Goal: Task Accomplishment & Management: Use online tool/utility

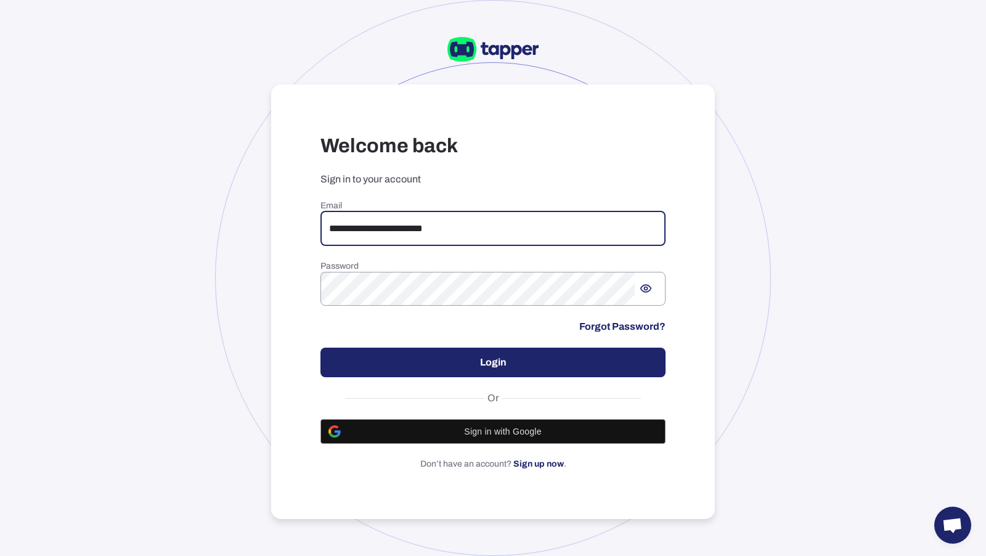
type input "**********"
click at [429, 361] on button "Login" at bounding box center [492, 363] width 345 height 30
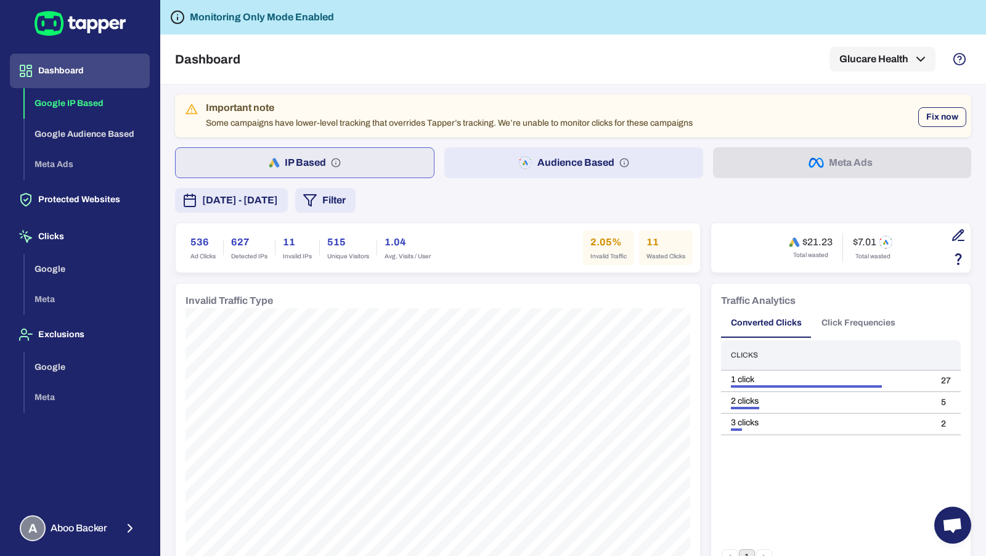
click at [941, 118] on button "Fix now" at bounding box center [942, 117] width 48 height 20
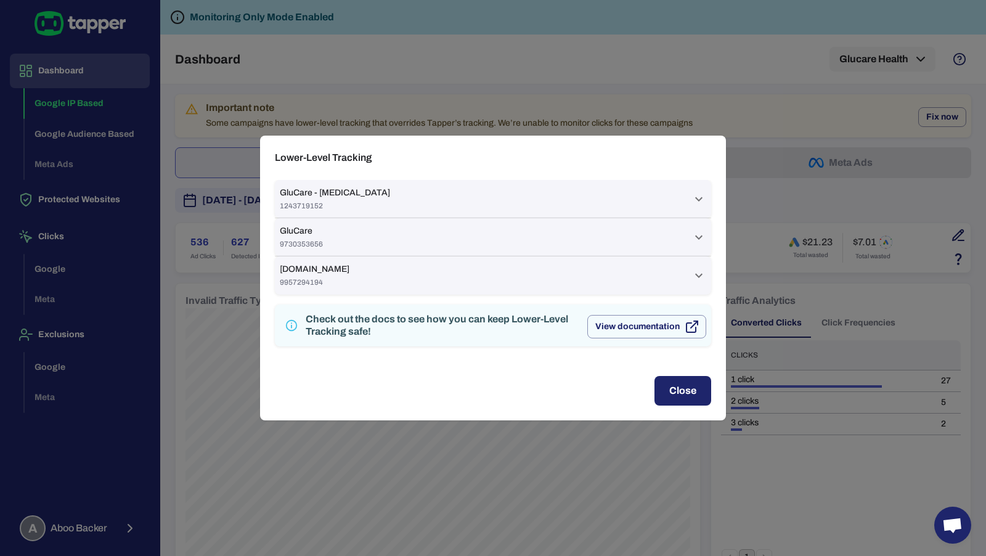
click at [610, 197] on div "GluCare - Diabetes 1243719152" at bounding box center [486, 198] width 412 height 23
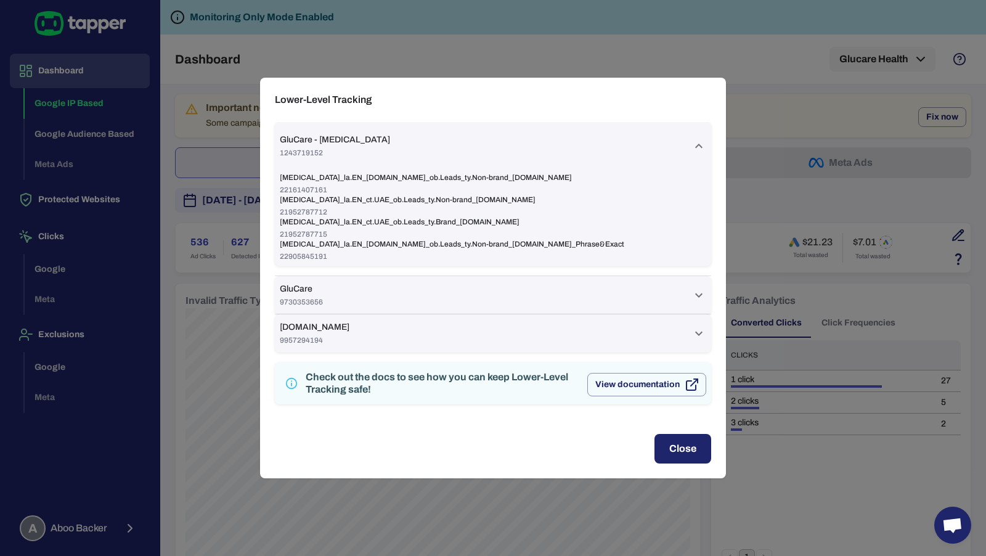
click at [592, 143] on div "GluCare - Diabetes 1243719152" at bounding box center [486, 145] width 412 height 23
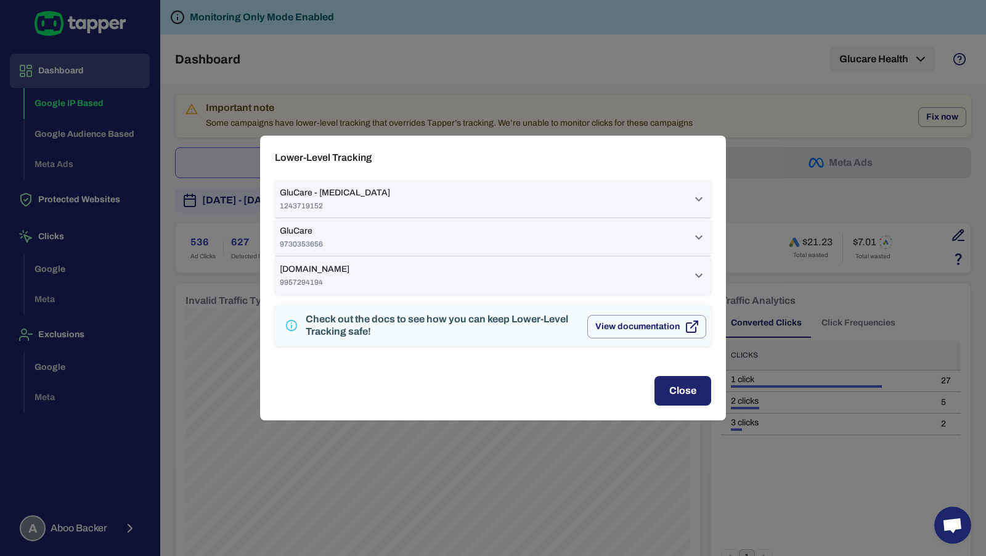
click at [208, 186] on div "Lower-Level Tracking GluCare - [MEDICAL_DATA] 1243719152 [MEDICAL_DATA]_la.EN_[…" at bounding box center [493, 278] width 986 height 556
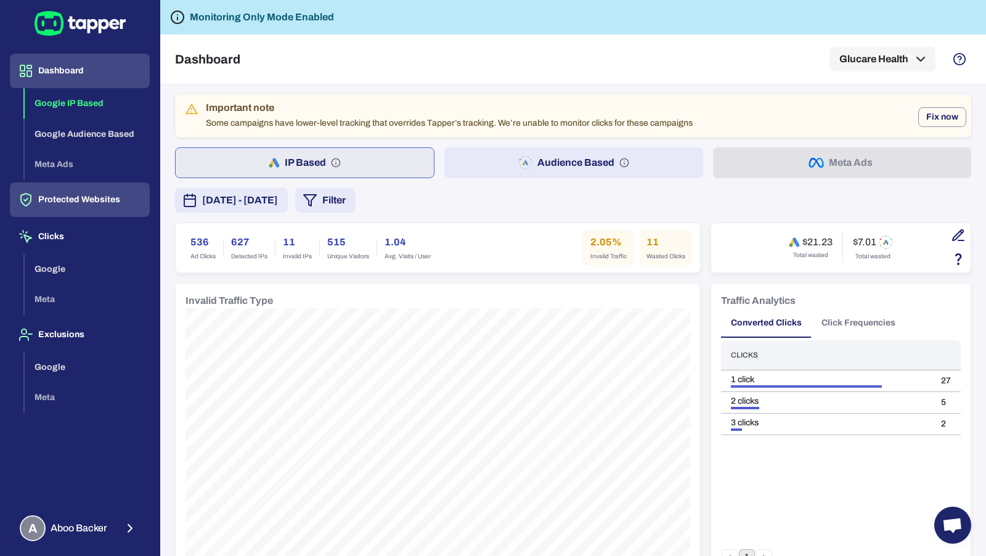
click at [75, 200] on button "Protected Websites" at bounding box center [80, 199] width 140 height 35
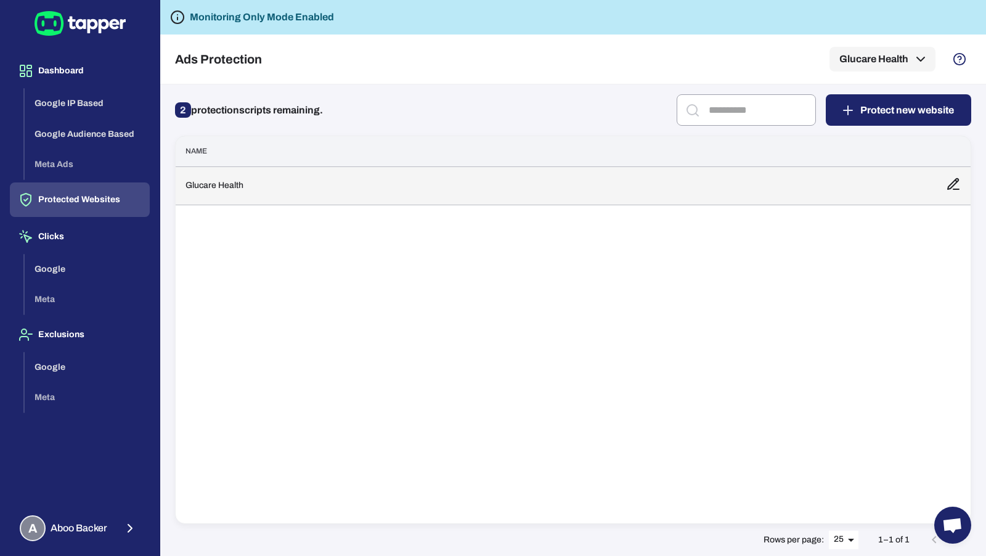
click at [296, 189] on td "Glucare Health" at bounding box center [556, 185] width 761 height 38
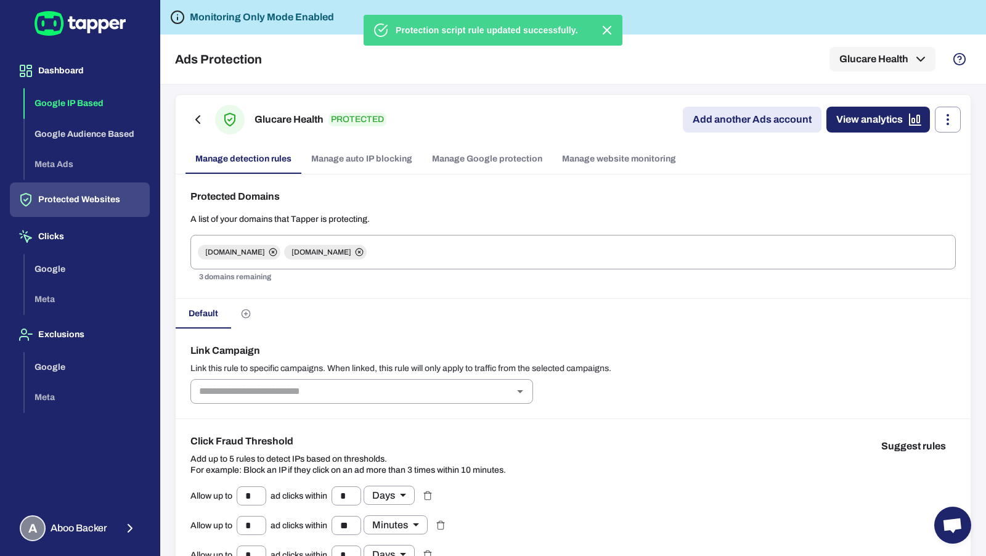
click at [75, 91] on button "Google IP Based" at bounding box center [87, 103] width 125 height 31
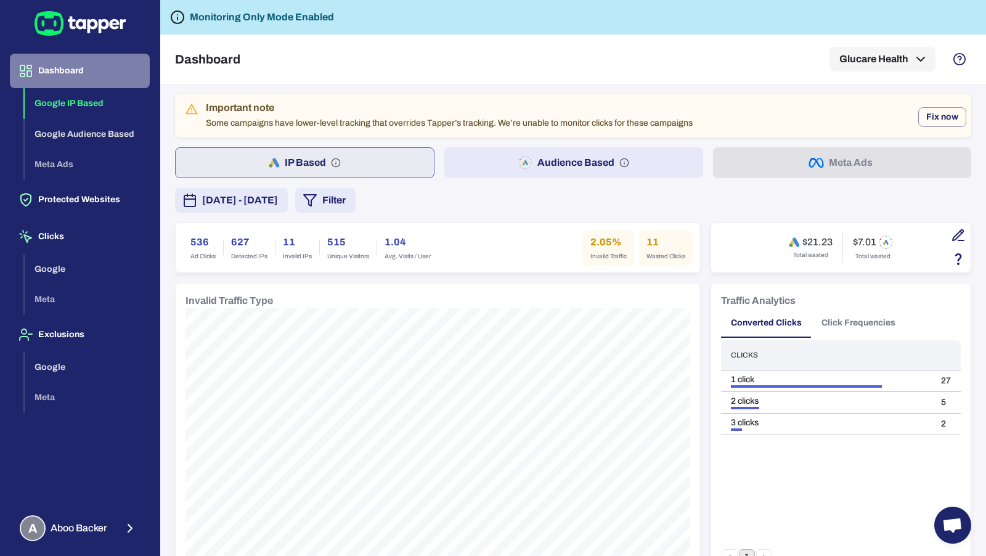
click at [71, 75] on button "Dashboard" at bounding box center [80, 71] width 140 height 35
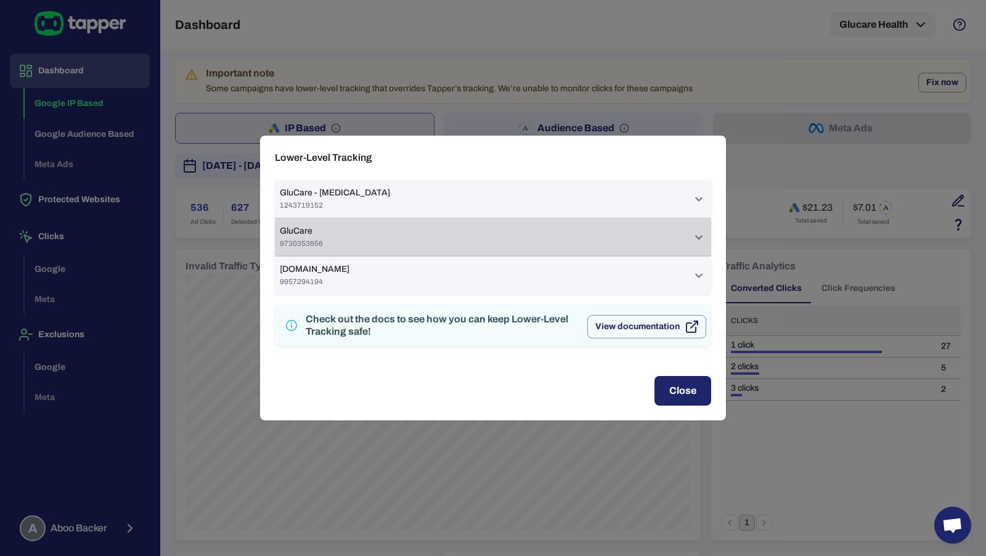
click at [401, 83] on div "Lower-Level Tracking GluCare - [MEDICAL_DATA] 1243719152 [MEDICAL_DATA]_la.EN_[…" at bounding box center [493, 278] width 986 height 556
